Goal: Task Accomplishment & Management: Use online tool/utility

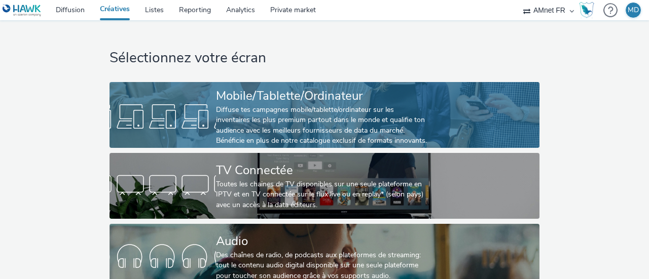
click at [251, 122] on div "Diffuse tes campagnes mobile/tablette/ordinateur sur les inventaires les plus p…" at bounding box center [322, 126] width 213 height 42
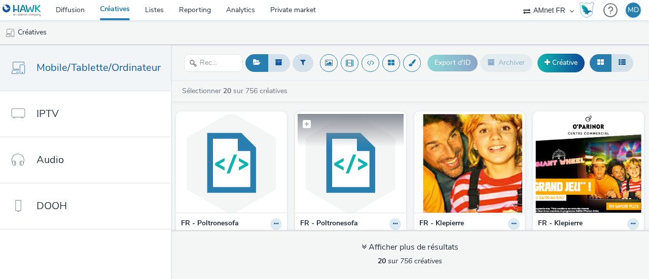
click at [345, 159] on img at bounding box center [351, 163] width 106 height 99
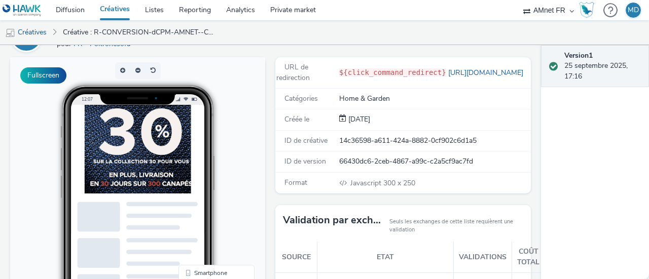
scroll to position [126, 0]
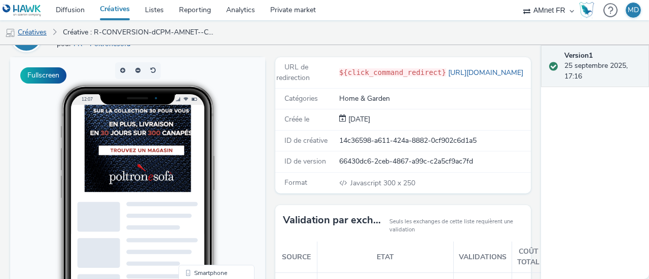
click at [41, 34] on link "Créatives" at bounding box center [26, 32] width 52 height 24
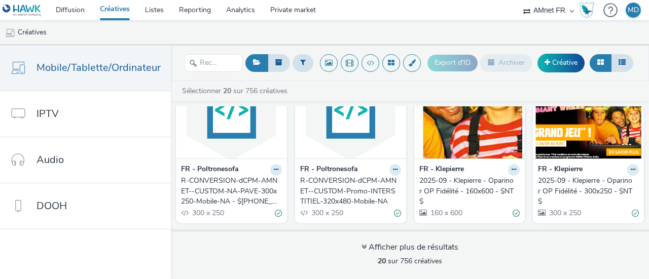
scroll to position [55, 0]
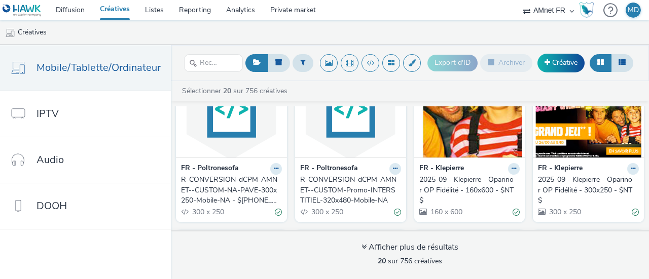
click at [329, 145] on img at bounding box center [351, 108] width 106 height 99
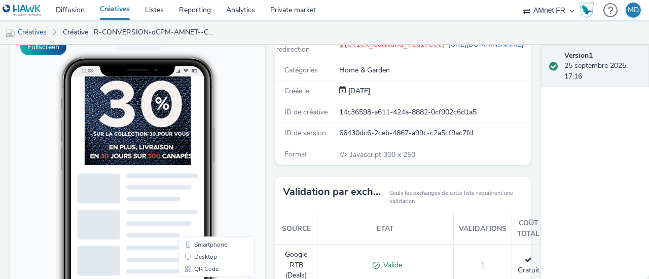
scroll to position [41, 0]
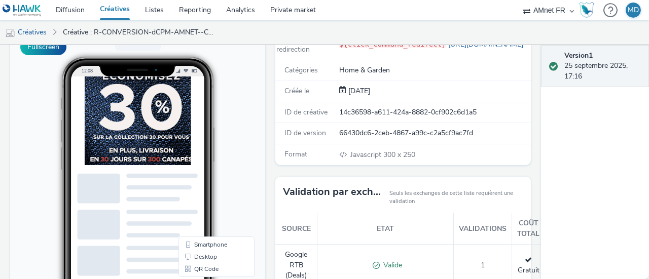
click at [105, 9] on link "Créatives" at bounding box center [114, 10] width 45 height 20
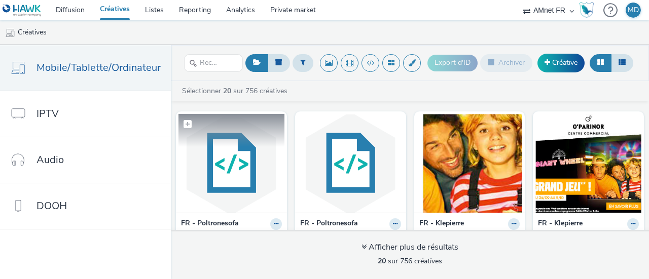
click at [227, 157] on img at bounding box center [231, 163] width 106 height 99
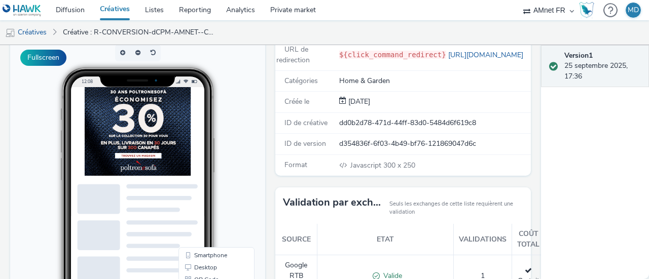
click at [165, 158] on img at bounding box center [160, 150] width 152 height 127
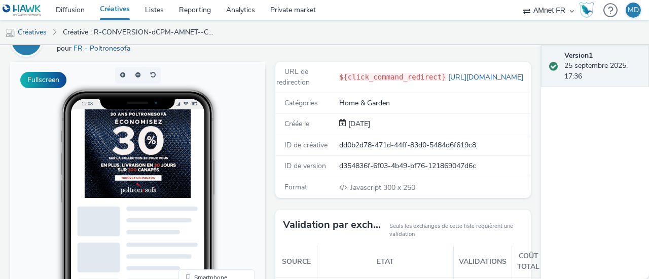
scroll to position [52, 0]
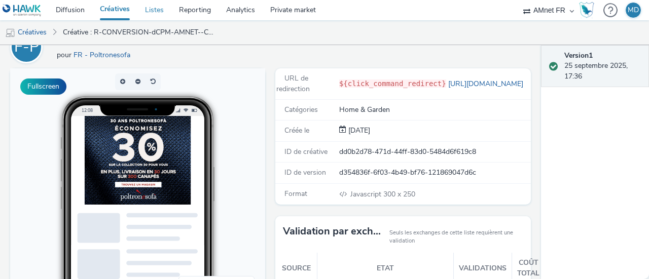
click at [160, 14] on link "Listes" at bounding box center [154, 10] width 34 height 20
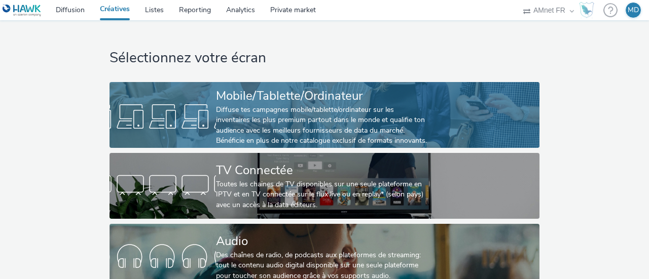
click at [284, 132] on div "Diffuse tes campagnes mobile/tablette/ordinateur sur les inventaires les plus p…" at bounding box center [322, 126] width 213 height 42
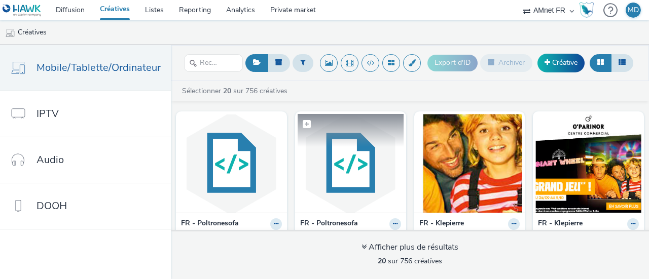
click at [336, 154] on img at bounding box center [351, 163] width 106 height 99
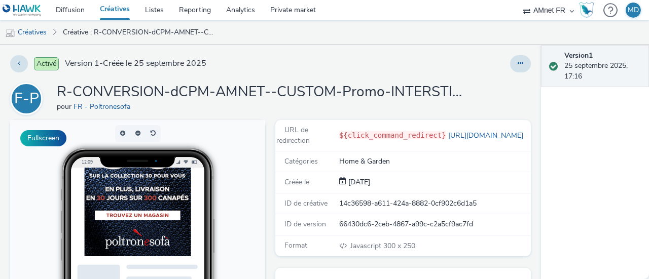
scroll to position [116, 6]
click at [67, 11] on link "Diffusion" at bounding box center [70, 10] width 44 height 20
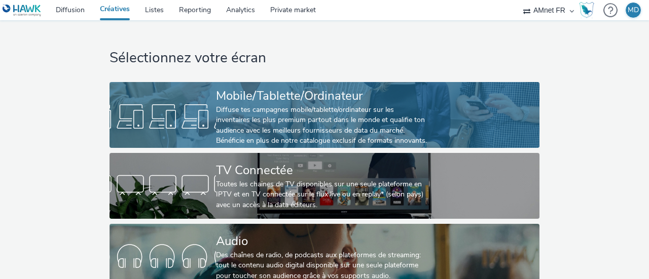
click at [301, 112] on div "Diffuse tes campagnes mobile/tablette/ordinateur sur les inventaires les plus p…" at bounding box center [322, 126] width 213 height 42
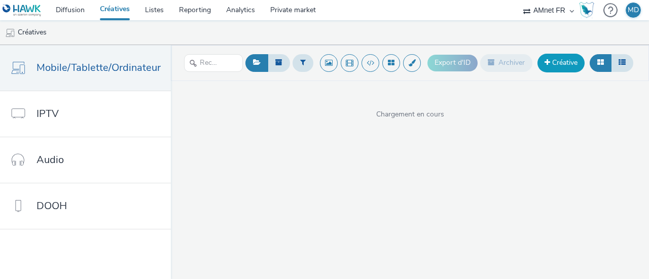
click at [569, 58] on link "Créative" at bounding box center [560, 63] width 47 height 18
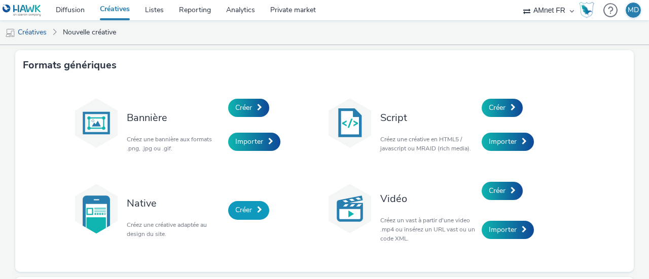
click at [244, 210] on span "Créer" at bounding box center [243, 210] width 17 height 10
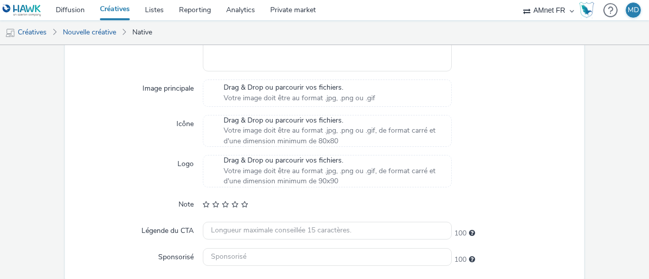
scroll to position [370, 0]
click at [262, 87] on span "Drag & Drop ou parcourir vos fichiers." at bounding box center [300, 87] width 152 height 10
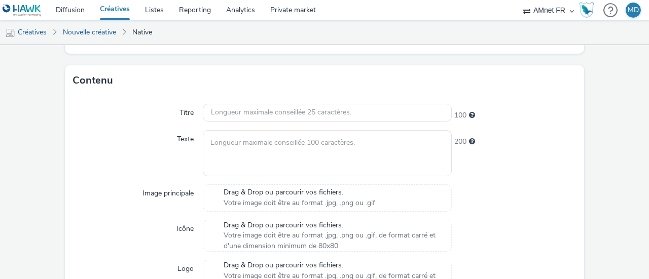
scroll to position [264, 0]
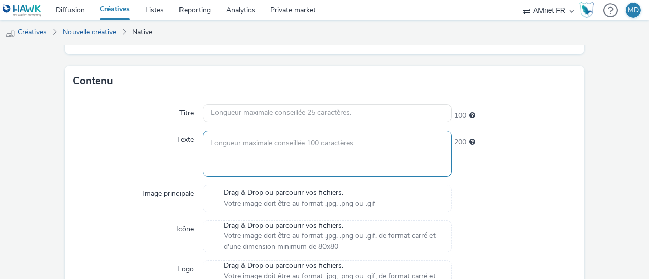
click at [346, 147] on textarea at bounding box center [327, 154] width 249 height 46
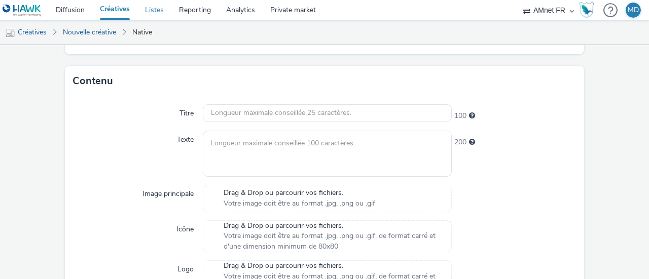
click at [160, 8] on link "Listes" at bounding box center [154, 10] width 34 height 20
